Goal: Navigation & Orientation: Find specific page/section

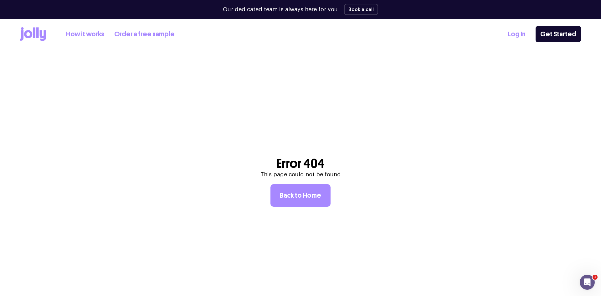
click at [529, 38] on div "Log In Get Started" at bounding box center [544, 34] width 73 height 16
click at [522, 38] on link "Log In" at bounding box center [517, 34] width 18 height 10
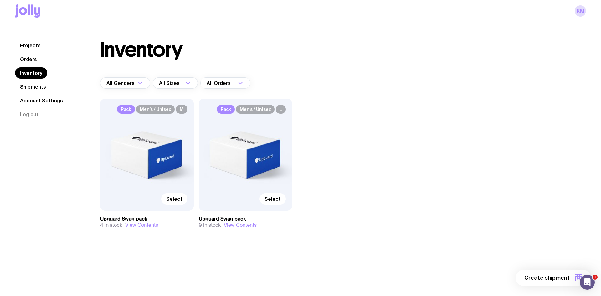
click at [31, 87] on link "Shipments" at bounding box center [33, 86] width 36 height 11
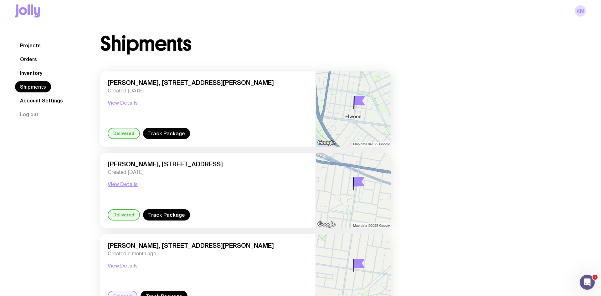
scroll to position [6, 0]
